Goal: Task Accomplishment & Management: Manage account settings

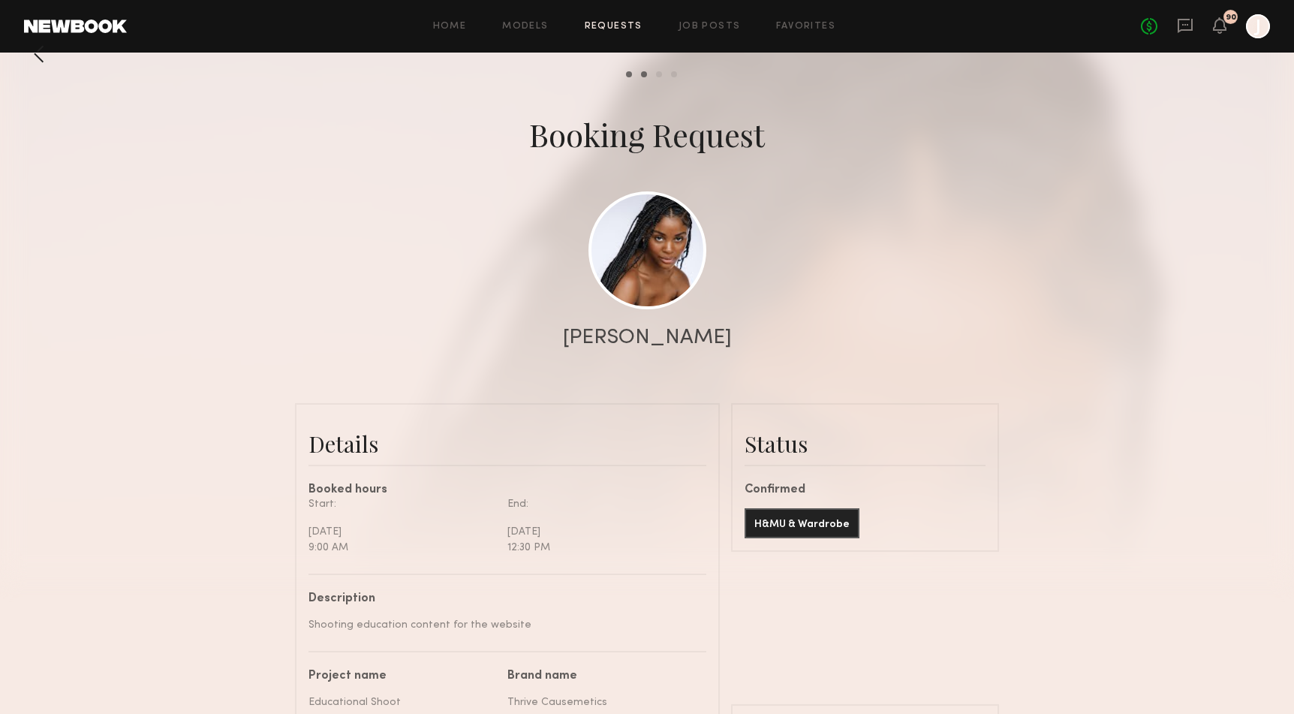
scroll to position [17, 0]
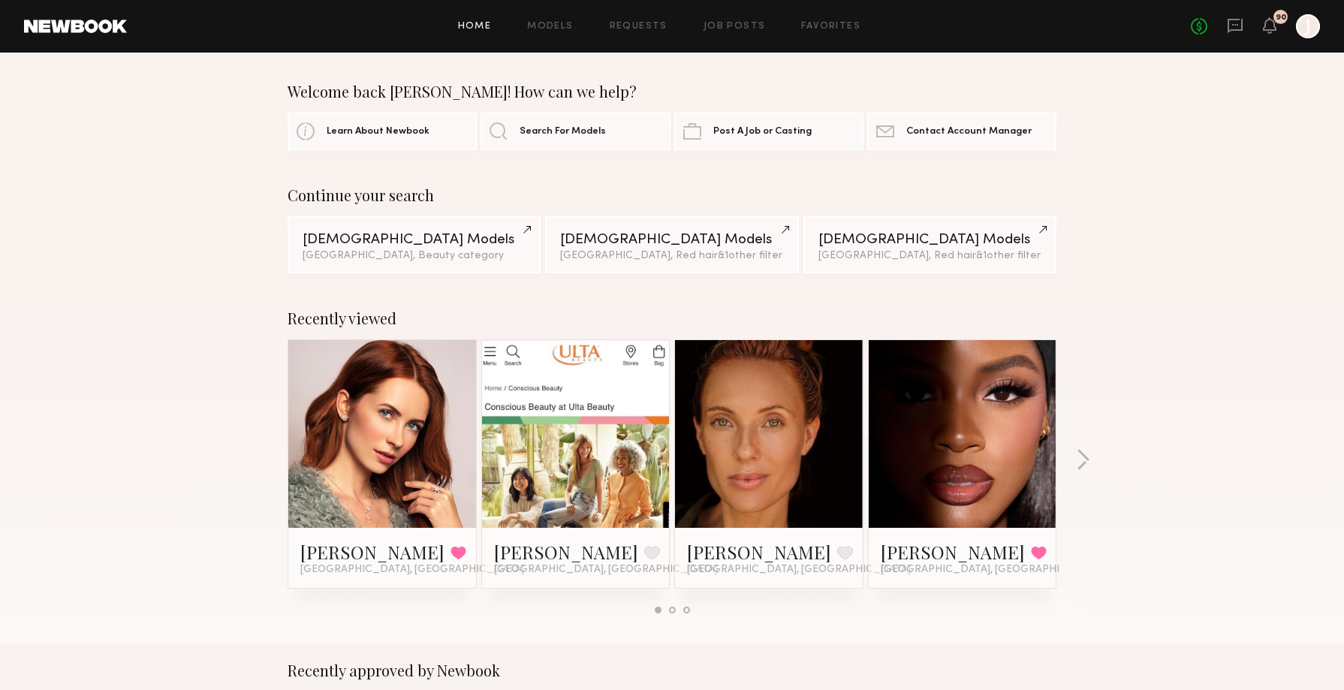
click at [631, 19] on div "Home Models Requests Job Posts Favorites Sign Out No fees up to $5,000 90 J" at bounding box center [723, 26] width 1193 height 24
click at [643, 29] on link "Requests" at bounding box center [639, 27] width 58 height 10
